Goal: Book appointment/travel/reservation

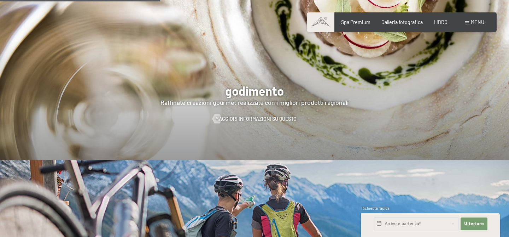
scroll to position [1066, 0]
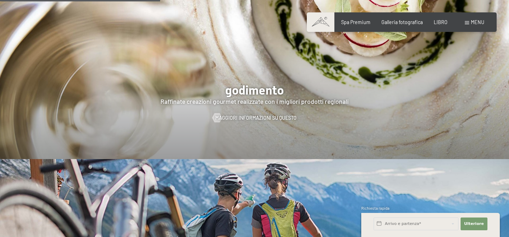
click at [469, 21] on div "menu" at bounding box center [474, 22] width 19 height 7
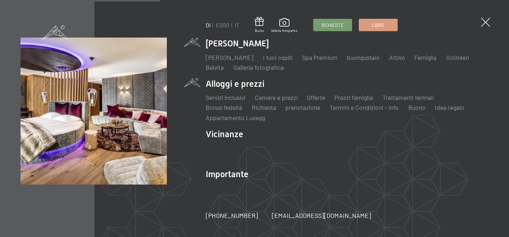
click at [253, 84] on li "Alloggi e prezzi Servizi inclusivi Camere e prezzi lista Offerte lista Prezzi f…" at bounding box center [347, 100] width 283 height 44
click at [271, 97] on font "Camere e prezzi" at bounding box center [276, 97] width 43 height 8
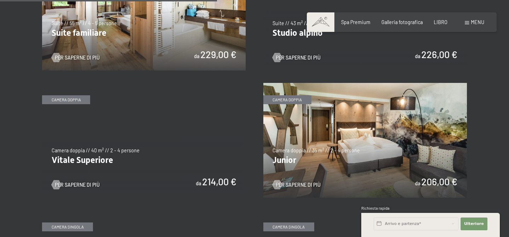
scroll to position [853, 0]
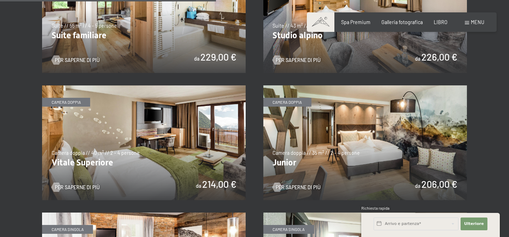
click at [138, 136] on img at bounding box center [144, 142] width 204 height 115
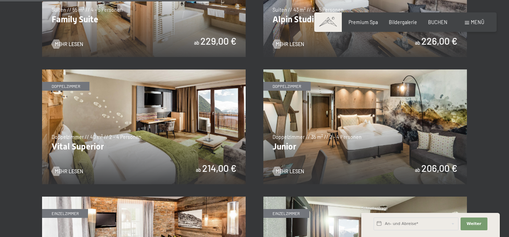
scroll to position [845, 0]
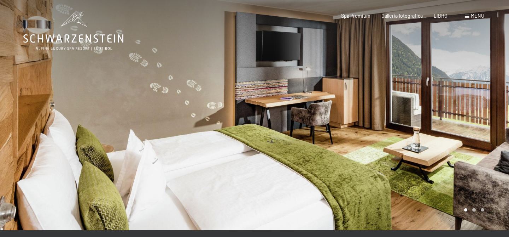
click at [486, 119] on div at bounding box center [382, 115] width 255 height 230
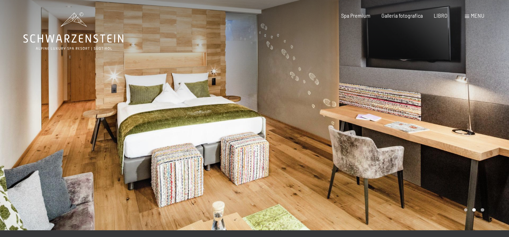
click at [486, 119] on div at bounding box center [382, 115] width 255 height 230
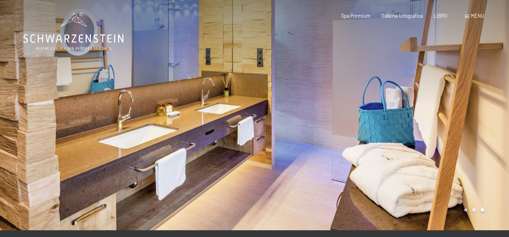
click at [486, 119] on div at bounding box center [382, 115] width 255 height 230
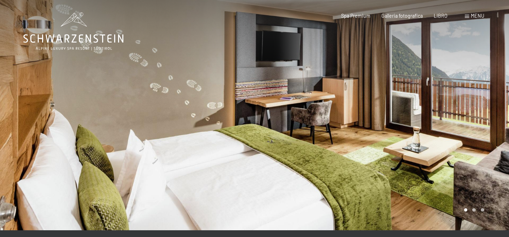
click at [486, 119] on div at bounding box center [382, 115] width 255 height 230
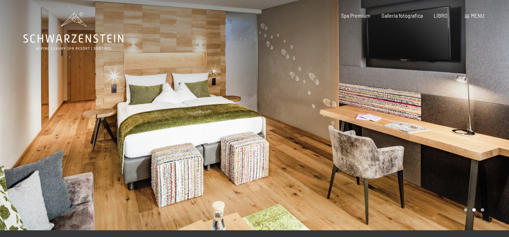
click at [486, 119] on div at bounding box center [382, 115] width 255 height 230
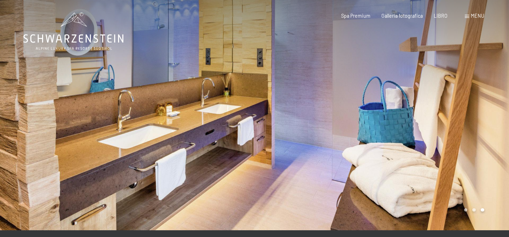
click at [486, 119] on div at bounding box center [382, 115] width 255 height 230
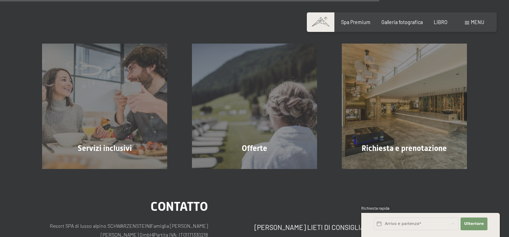
scroll to position [679, 0]
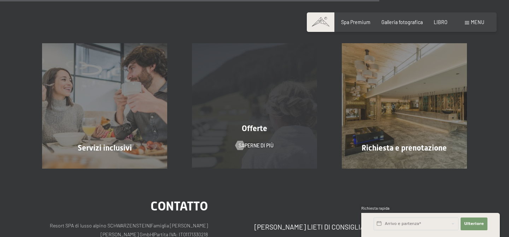
click at [247, 133] on div "Offerte" at bounding box center [255, 128] width 150 height 11
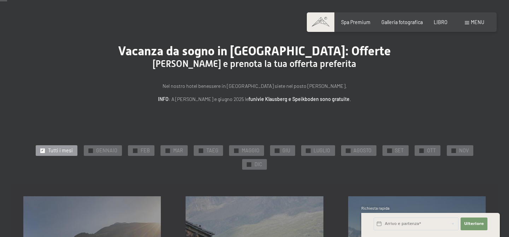
scroll to position [19, 0]
click at [425, 149] on div "✓ OTT" at bounding box center [428, 150] width 26 height 11
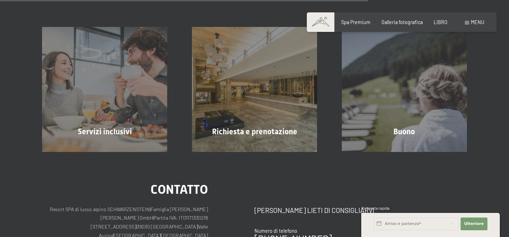
scroll to position [565, 0]
